Goal: Task Accomplishment & Management: Manage account settings

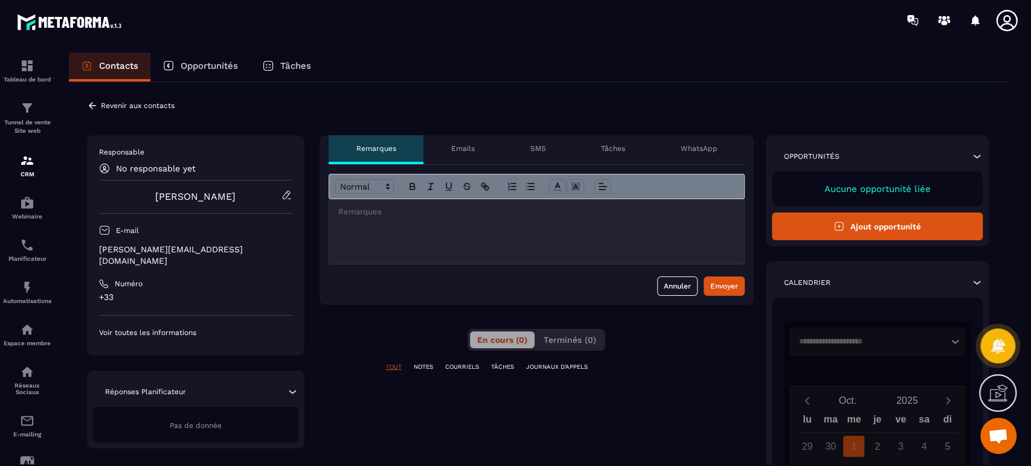
click at [118, 108] on p "Revenir aux contacts" at bounding box center [138, 105] width 74 height 8
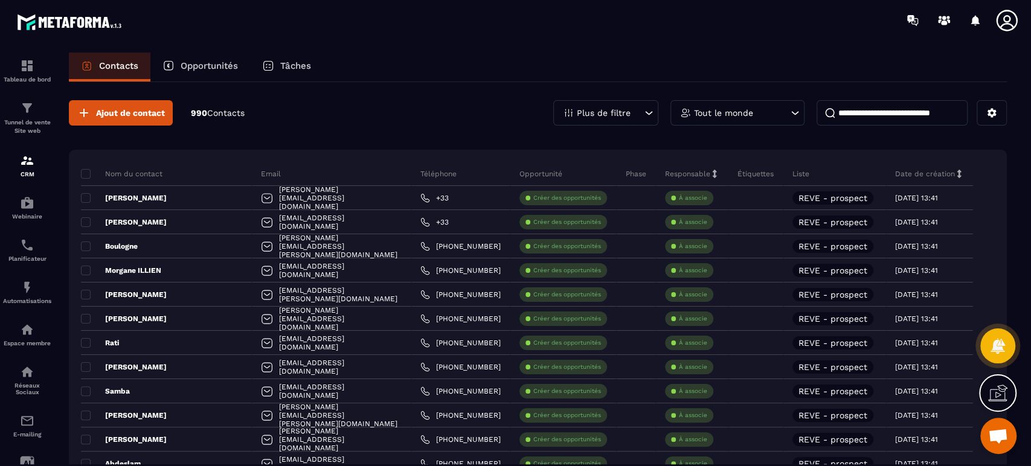
click at [290, 121] on div "Ajout de contact 990 Contacts Plus de filtre Tout le monde" at bounding box center [538, 112] width 938 height 25
click at [88, 196] on span at bounding box center [86, 198] width 10 height 10
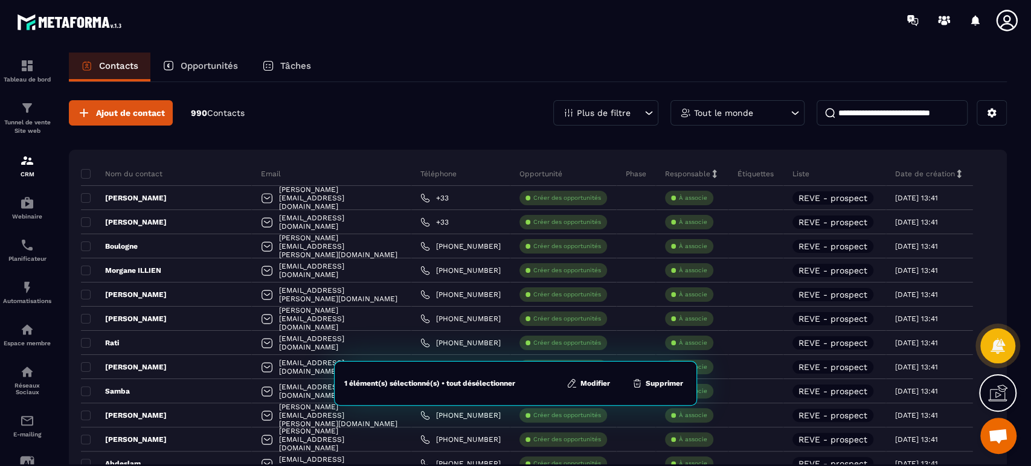
click at [86, 220] on span at bounding box center [86, 222] width 10 height 10
click at [607, 379] on button "Modifier" at bounding box center [589, 384] width 51 height 12
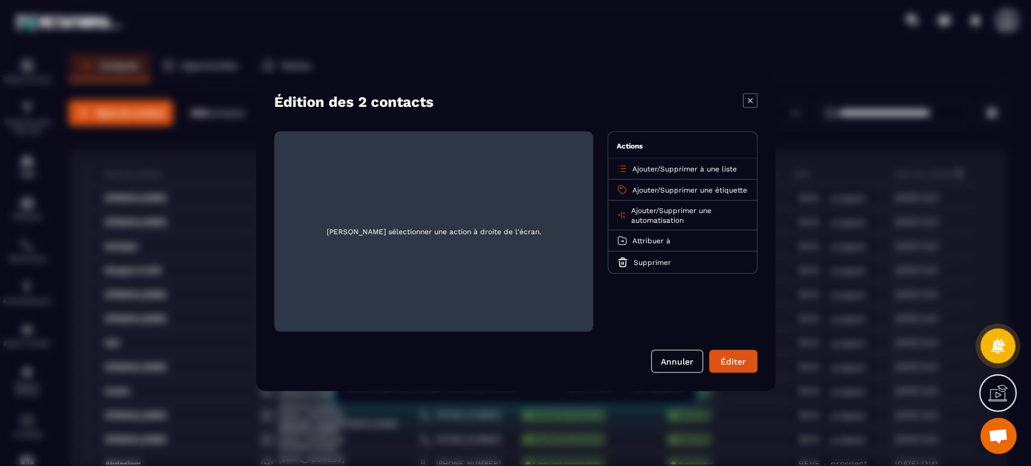
click at [690, 189] on span "Supprimer une étiquette" at bounding box center [703, 190] width 87 height 8
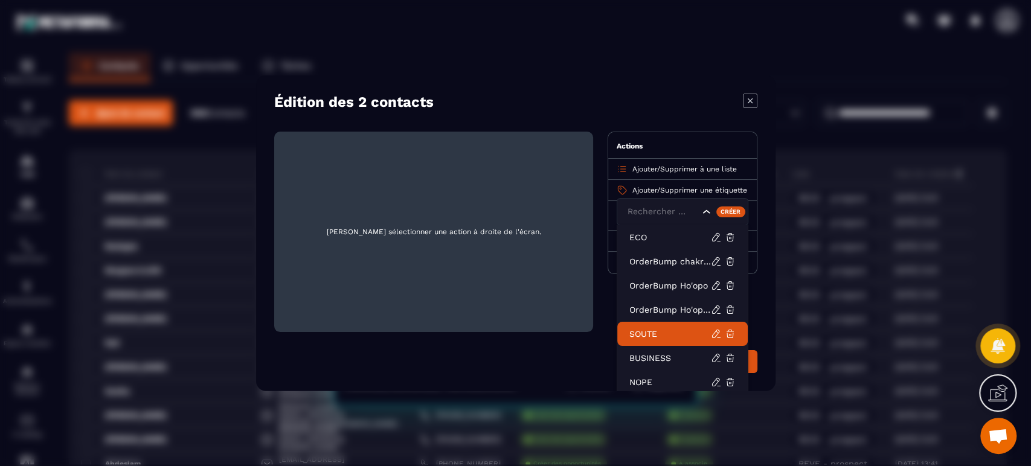
scroll to position [27, 0]
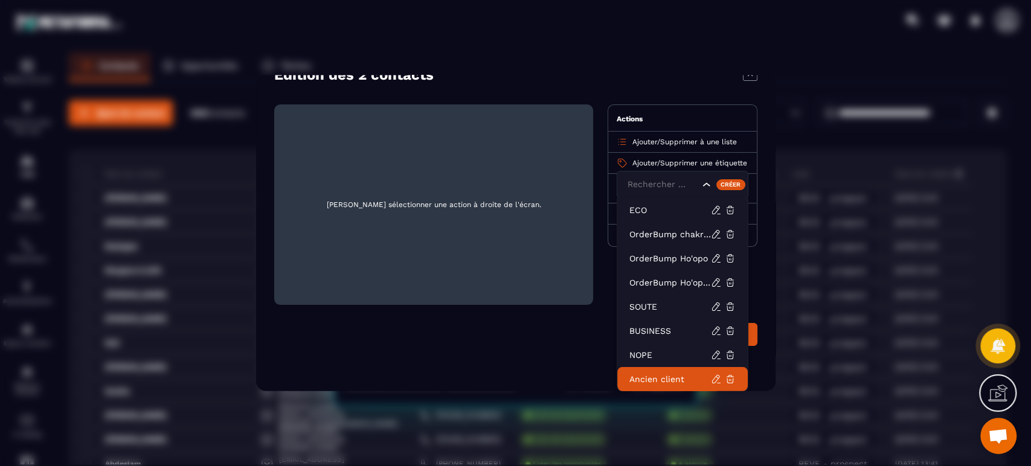
click at [666, 378] on p "Ancien client" at bounding box center [671, 379] width 82 height 12
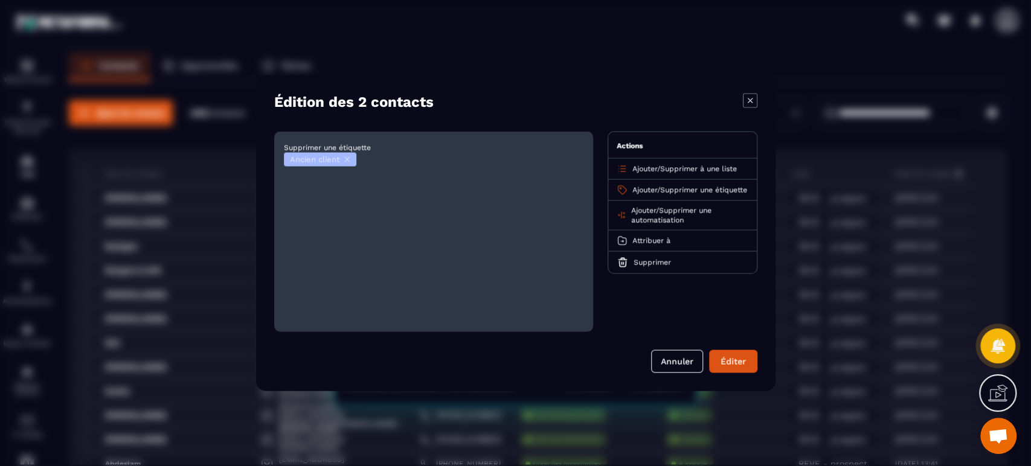
scroll to position [0, 0]
click at [736, 362] on button "Éditer" at bounding box center [733, 361] width 48 height 23
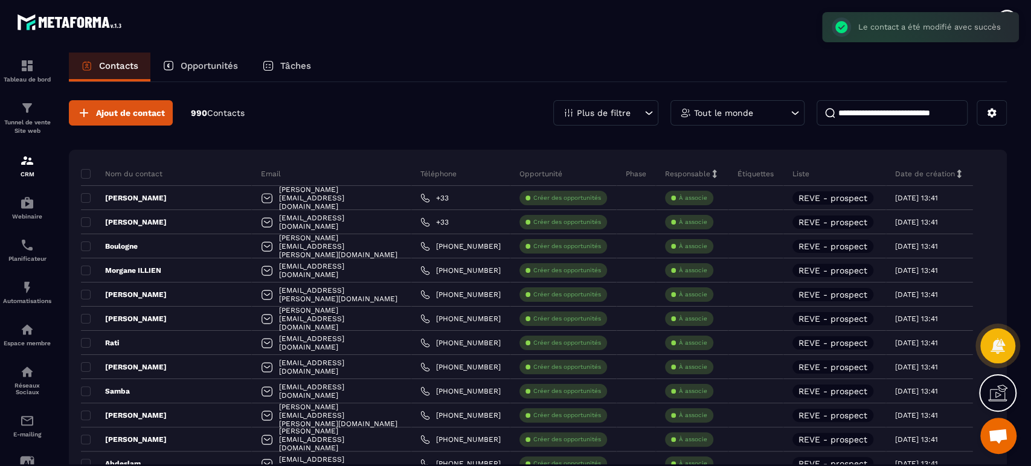
click at [744, 197] on icon at bounding box center [744, 198] width 5 height 5
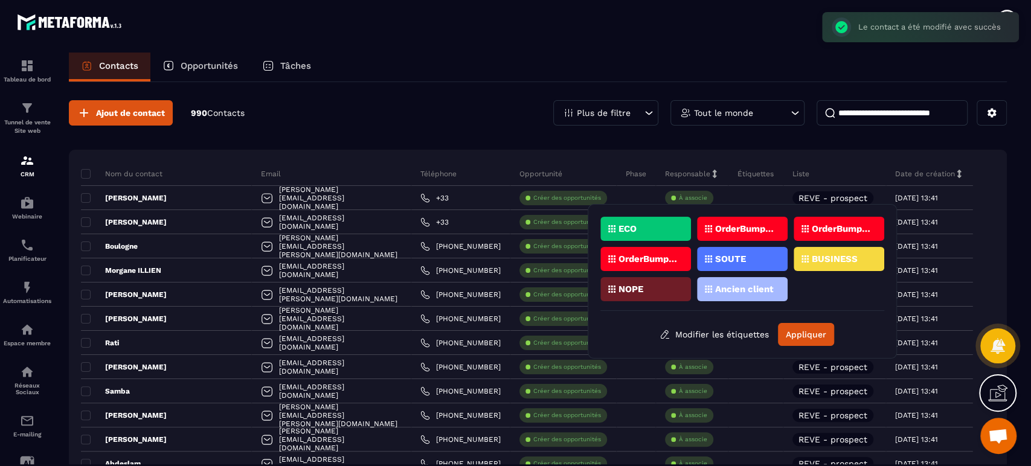
click at [740, 291] on p "Ancien client" at bounding box center [744, 289] width 59 height 8
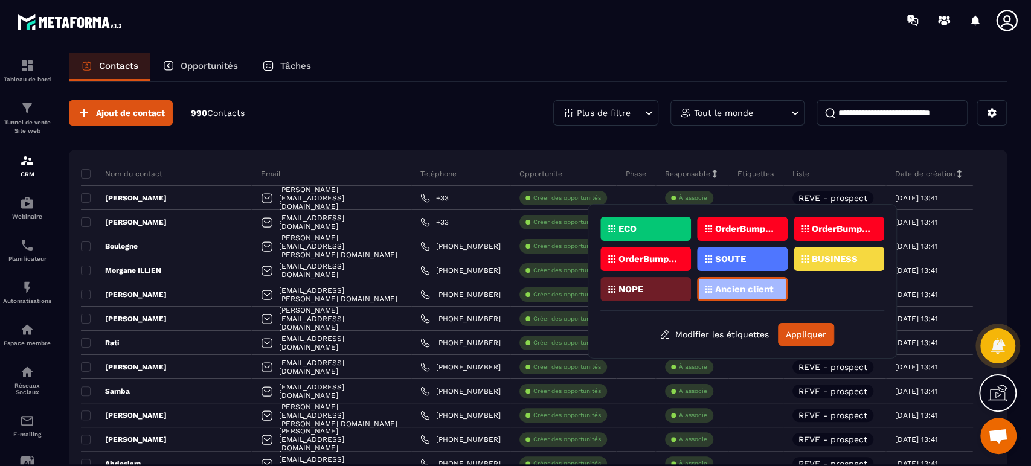
click at [794, 326] on button "Appliquer" at bounding box center [806, 334] width 56 height 23
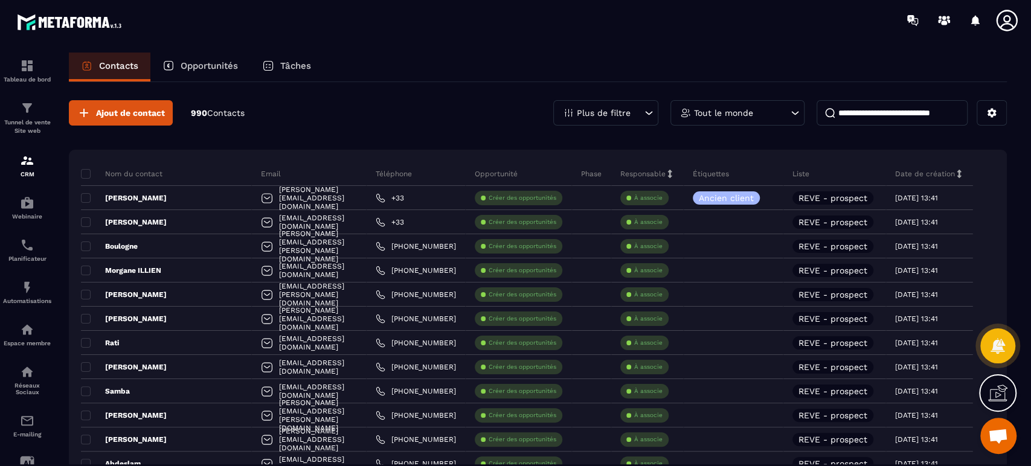
click at [703, 221] on icon at bounding box center [700, 222] width 5 height 5
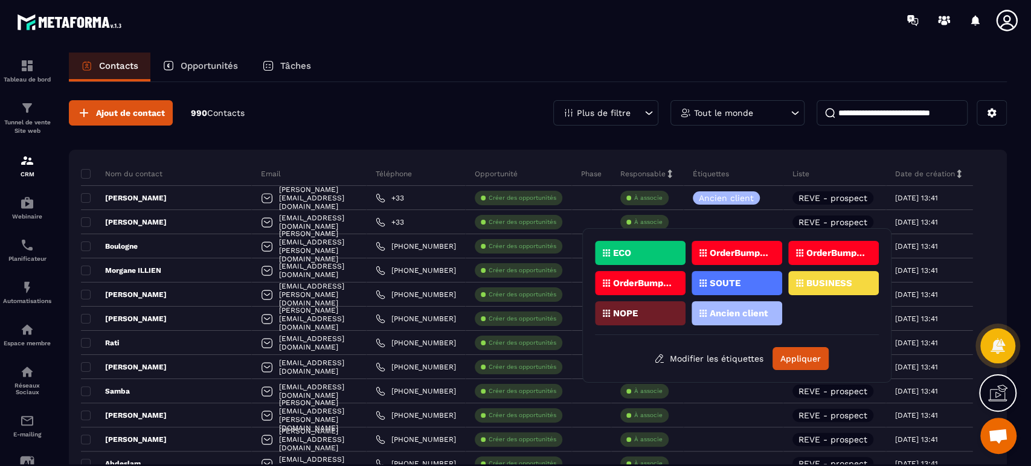
click at [731, 315] on p "Ancien client" at bounding box center [739, 313] width 59 height 8
click at [808, 362] on button "Appliquer" at bounding box center [801, 358] width 56 height 23
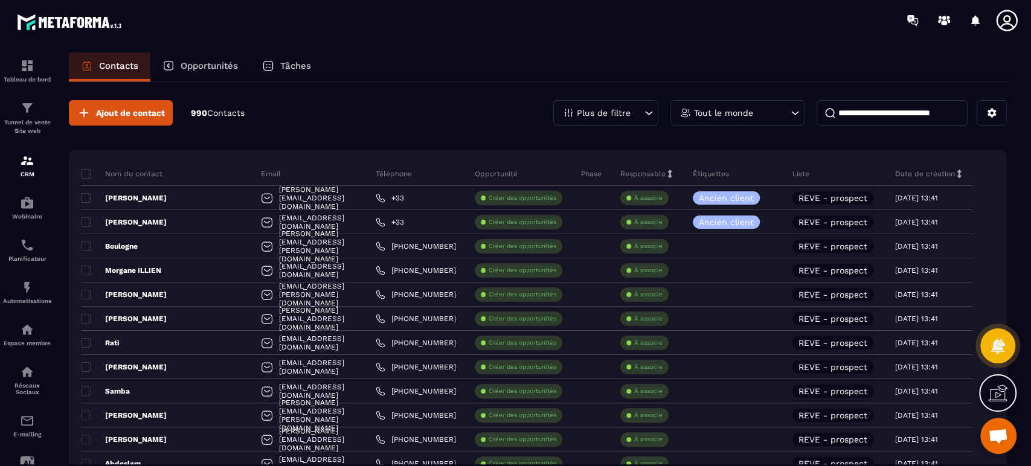
click at [739, 240] on div at bounding box center [734, 246] width 100 height 24
click at [704, 246] on icon at bounding box center [700, 246] width 8 height 8
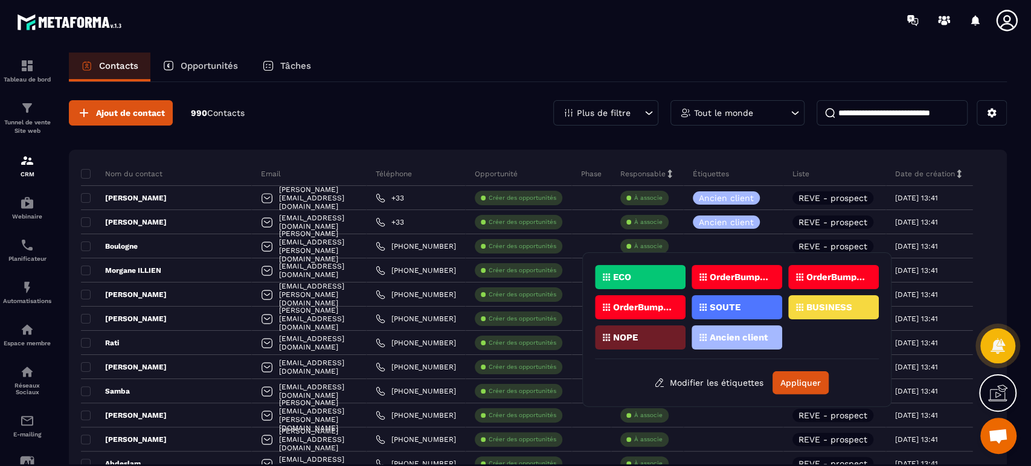
click at [732, 330] on div "Ancien client" at bounding box center [737, 338] width 91 height 24
click at [799, 385] on button "Appliquer" at bounding box center [801, 383] width 56 height 23
